Goal: Find specific page/section: Find specific page/section

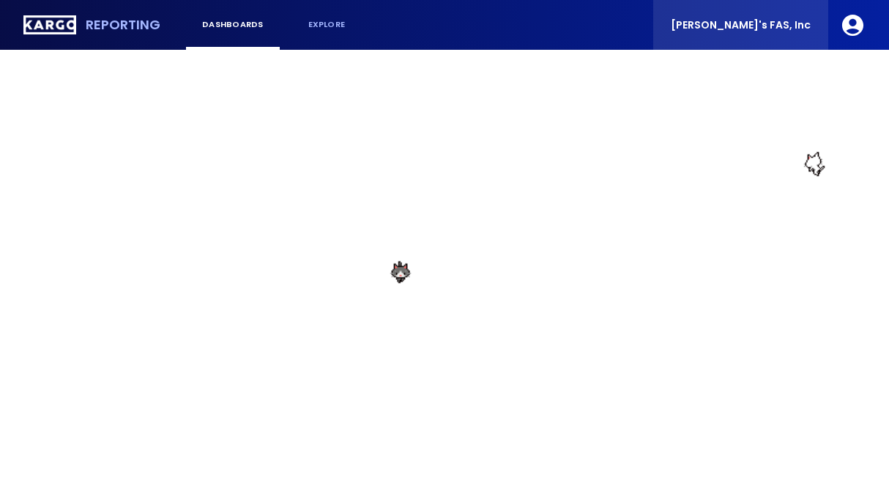
click at [744, 21] on span "[PERSON_NAME]'s FAS, Inc" at bounding box center [741, 25] width 140 height 10
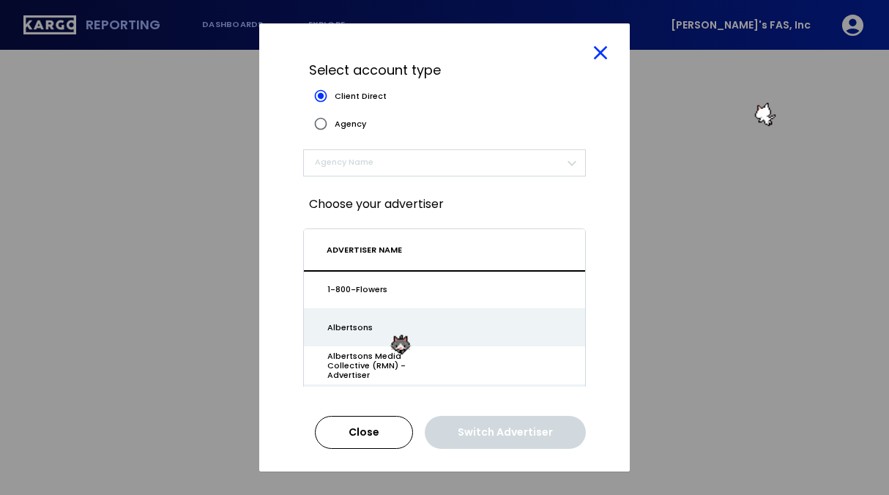
click at [603, 47] on icon at bounding box center [601, 53] width 14 height 14
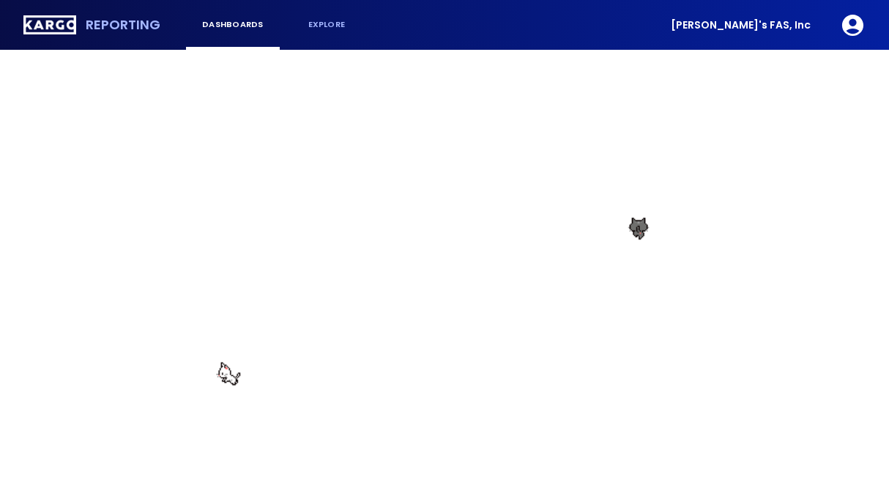
click at [852, 26] on icon "button" at bounding box center [852, 24] width 21 height 21
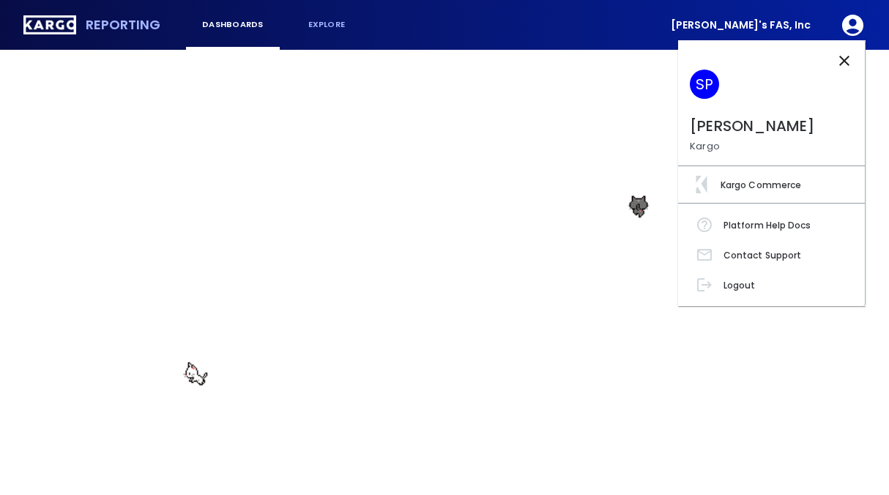
click at [852, 23] on div at bounding box center [444, 247] width 889 height 495
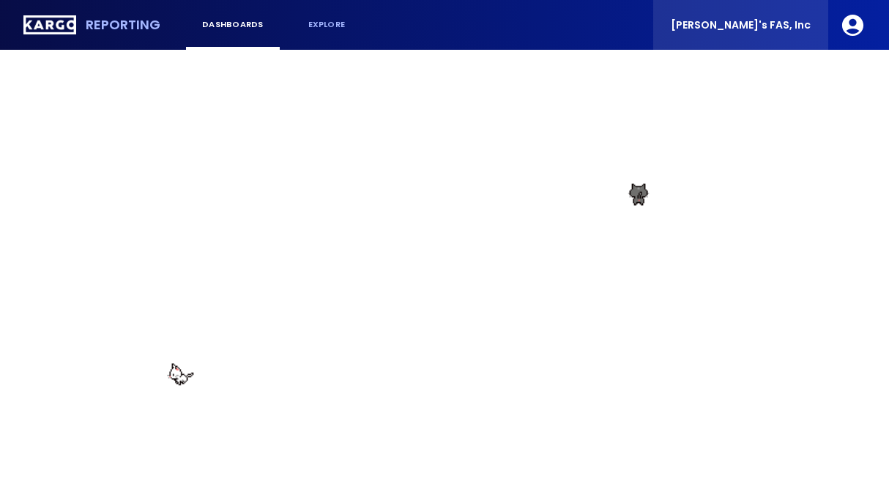
click at [787, 25] on span "[PERSON_NAME]'s FAS, Inc" at bounding box center [741, 25] width 140 height 10
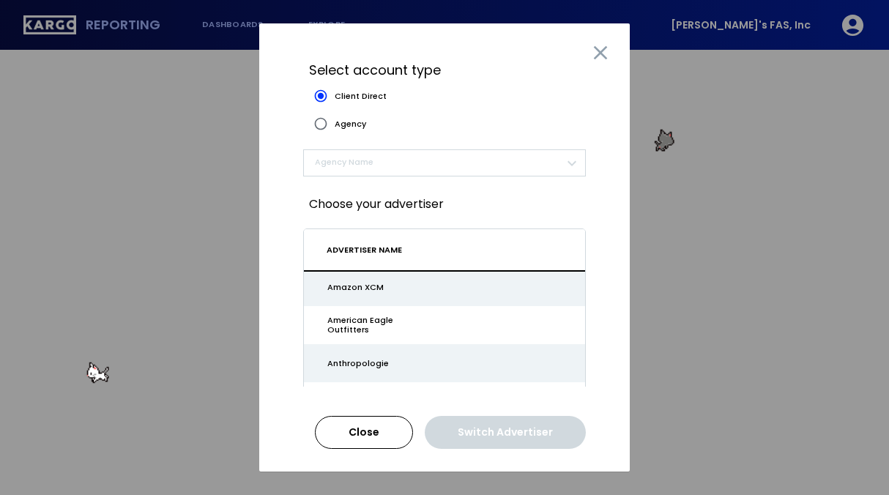
scroll to position [348, 0]
click at [600, 49] on icon at bounding box center [601, 53] width 14 height 14
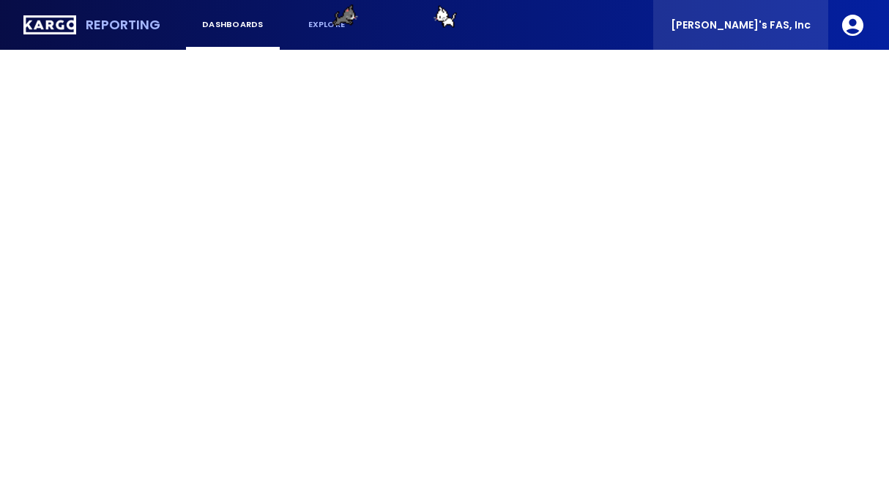
click at [770, 30] on span "[PERSON_NAME]'s FAS, Inc" at bounding box center [741, 25] width 140 height 10
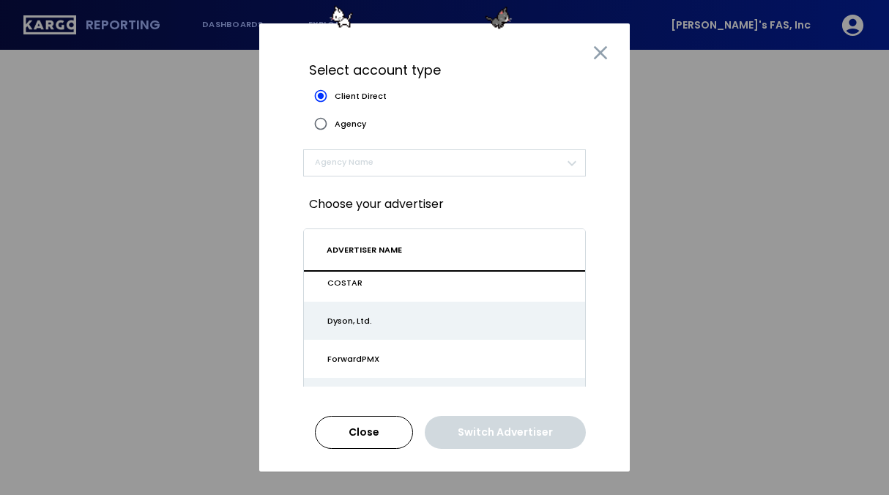
scroll to position [774, 0]
click at [601, 51] on icon at bounding box center [601, 53] width 14 height 14
